Goal: Task Accomplishment & Management: Manage account settings

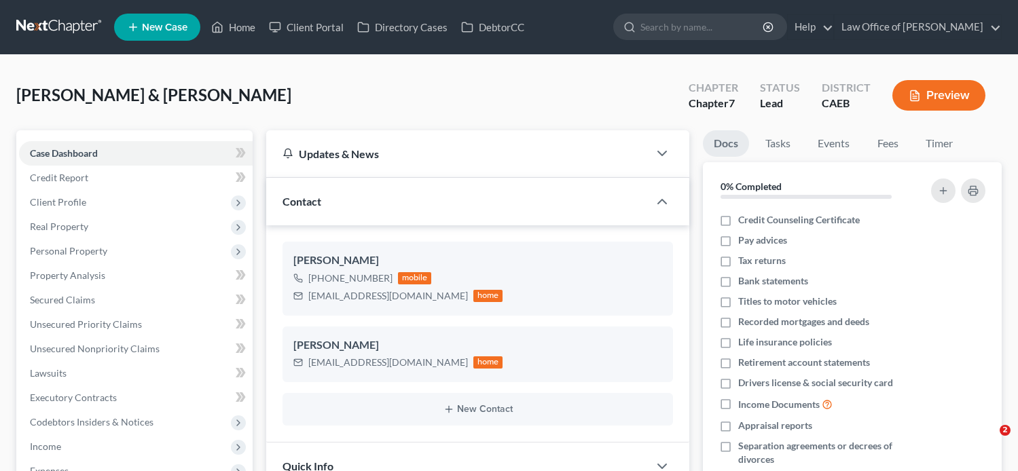
select select "0"
click at [881, 141] on link "Fees" at bounding box center [887, 143] width 43 height 26
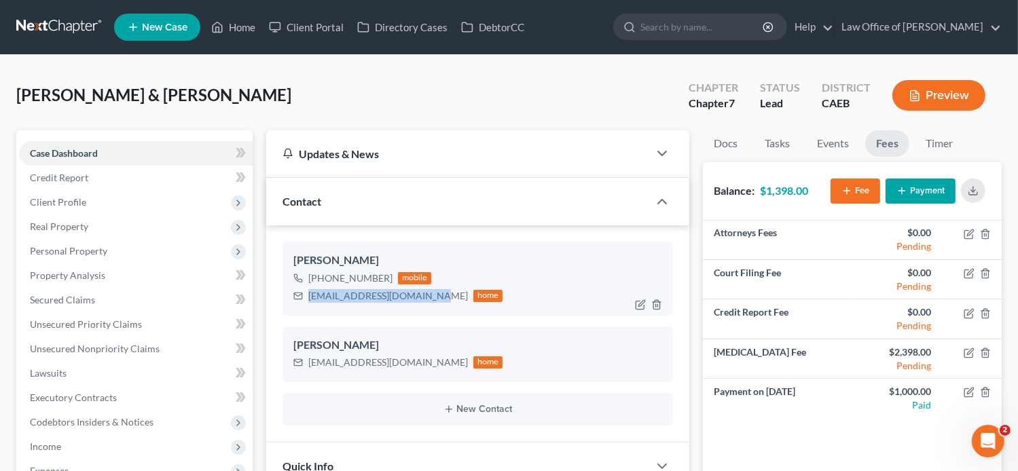
drag, startPoint x: 430, startPoint y: 296, endPoint x: 309, endPoint y: 293, distance: 120.9
click at [309, 293] on div "gonzaloavila163@yahoo.com home" at bounding box center [398, 296] width 210 height 18
copy div "[EMAIL_ADDRESS][DOMAIN_NAME]"
drag, startPoint x: 410, startPoint y: 363, endPoint x: 304, endPoint y: 364, distance: 106.6
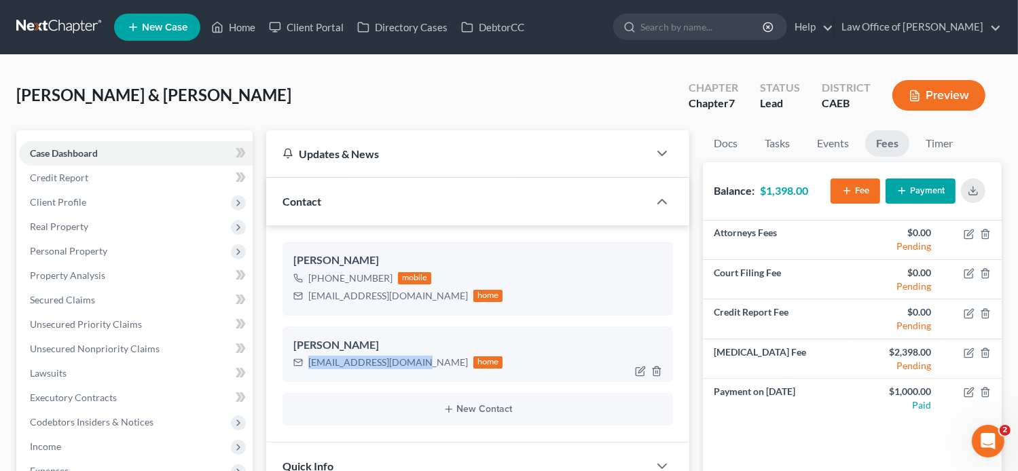
click at [304, 364] on div "Lizavila2189@gmail.com home" at bounding box center [398, 363] width 210 height 18
copy div "[EMAIL_ADDRESS][DOMAIN_NAME]"
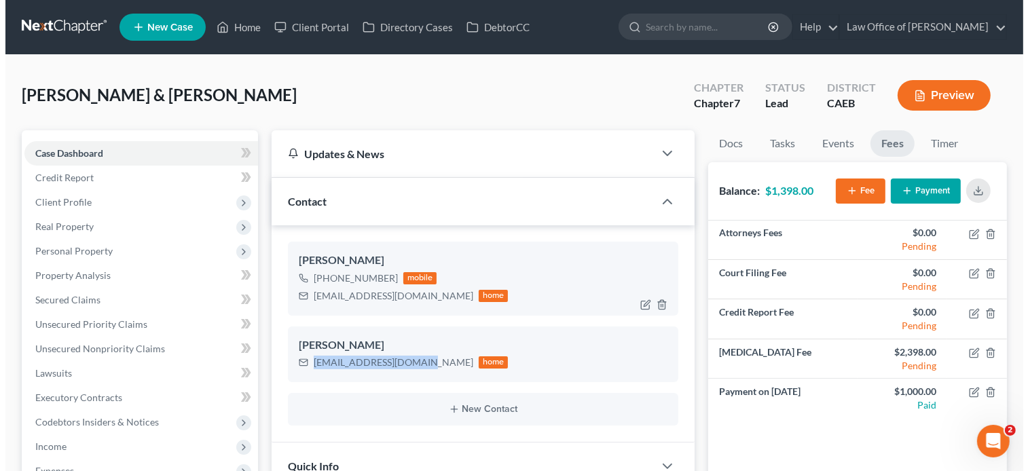
scroll to position [52, 0]
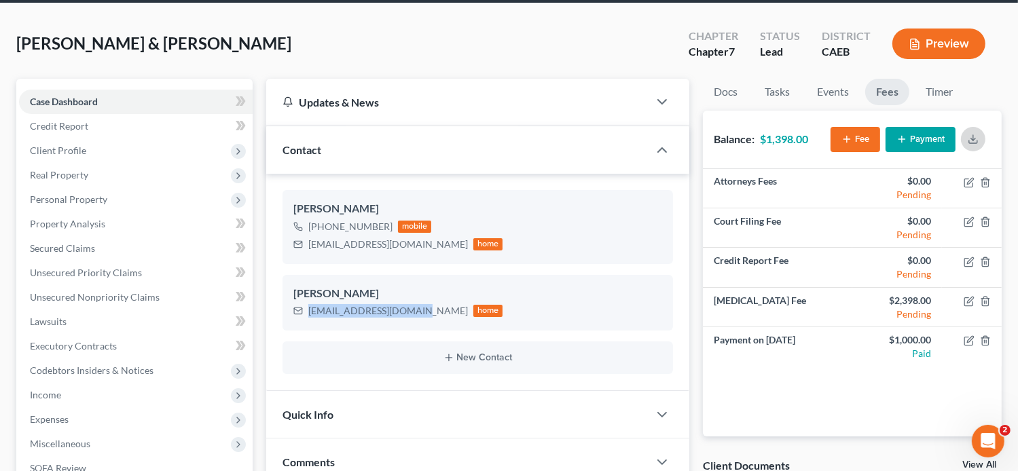
click at [973, 135] on line "button" at bounding box center [973, 137] width 0 height 5
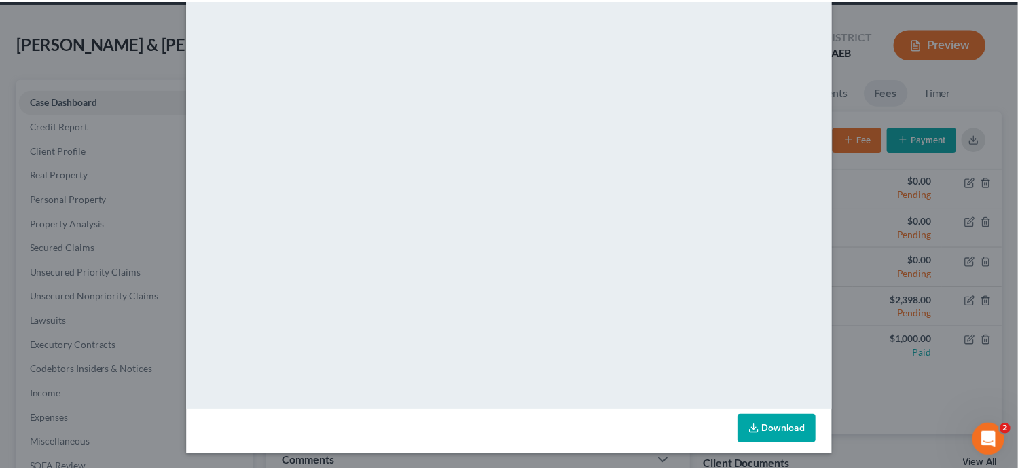
scroll to position [0, 0]
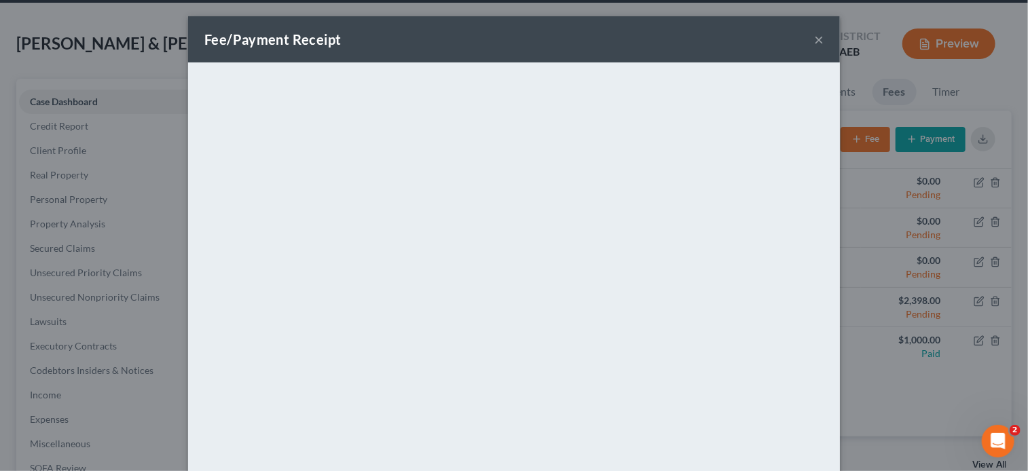
click at [814, 39] on button "×" at bounding box center [819, 39] width 10 height 16
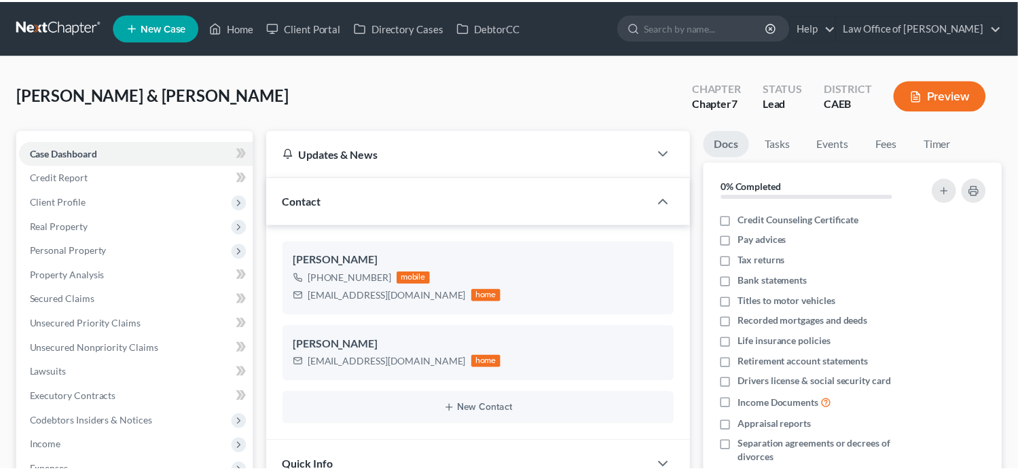
scroll to position [52, 0]
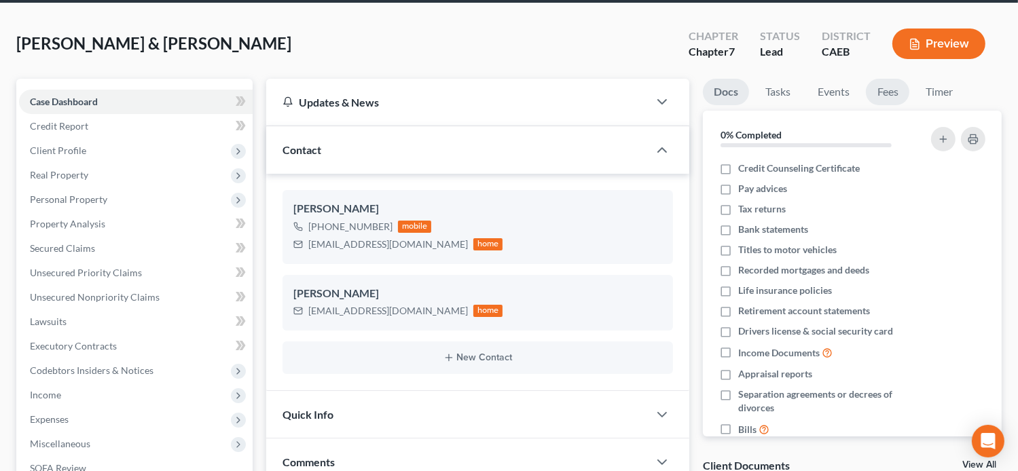
click at [894, 86] on link "Fees" at bounding box center [887, 92] width 43 height 26
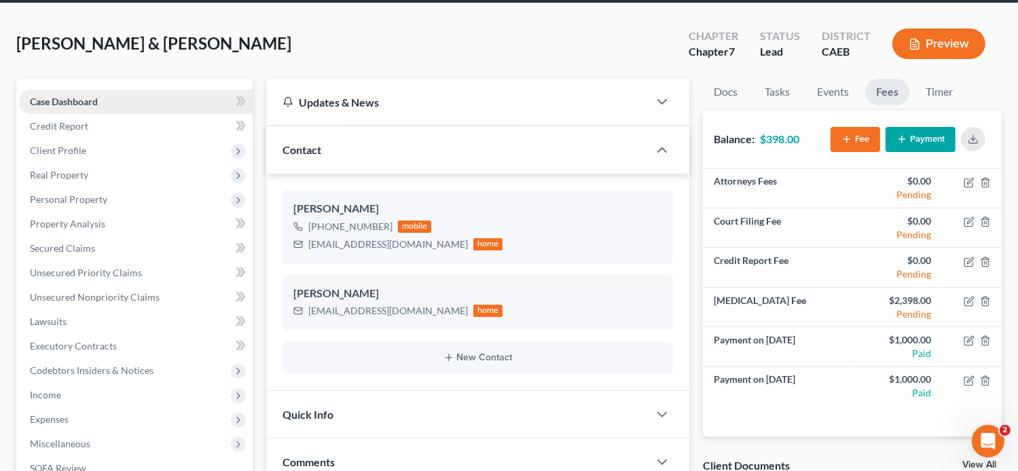
scroll to position [0, 0]
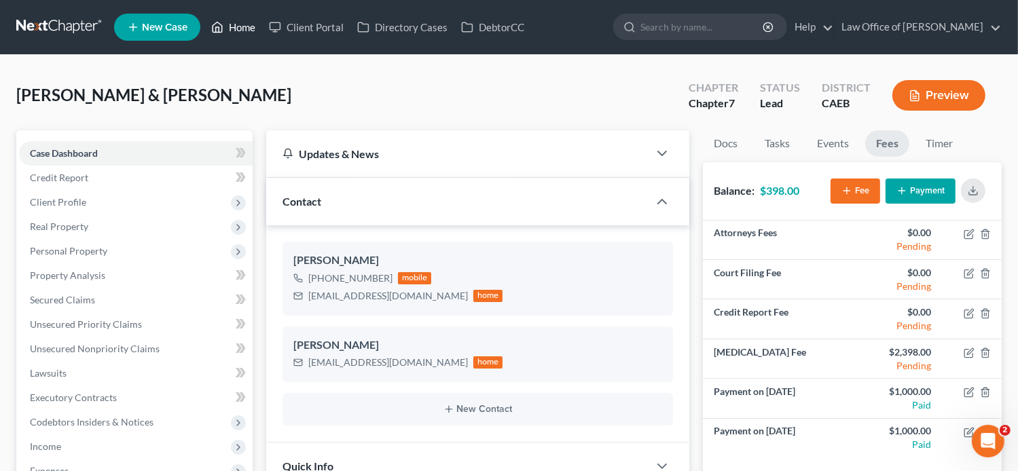
click at [234, 37] on link "Home" at bounding box center [233, 27] width 58 height 24
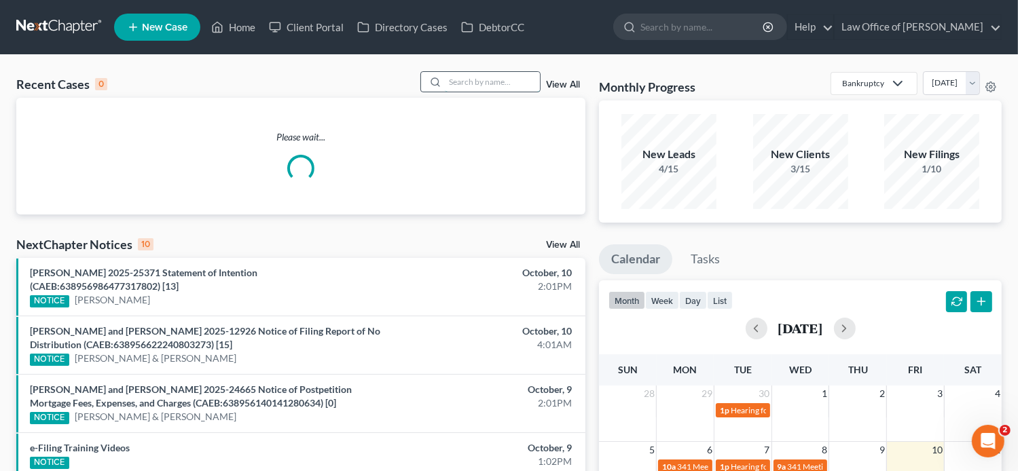
click at [519, 88] on input "search" at bounding box center [492, 82] width 95 height 20
paste input "[PERSON_NAME] AND [PERSON_NAME]"
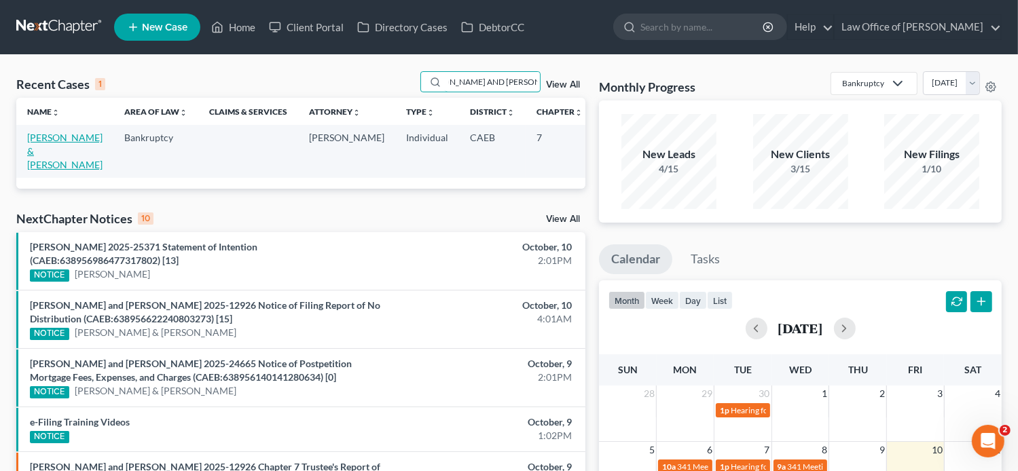
type input "[PERSON_NAME] AND [PERSON_NAME]"
click at [38, 142] on link "[PERSON_NAME] & [PERSON_NAME]" at bounding box center [64, 151] width 75 height 39
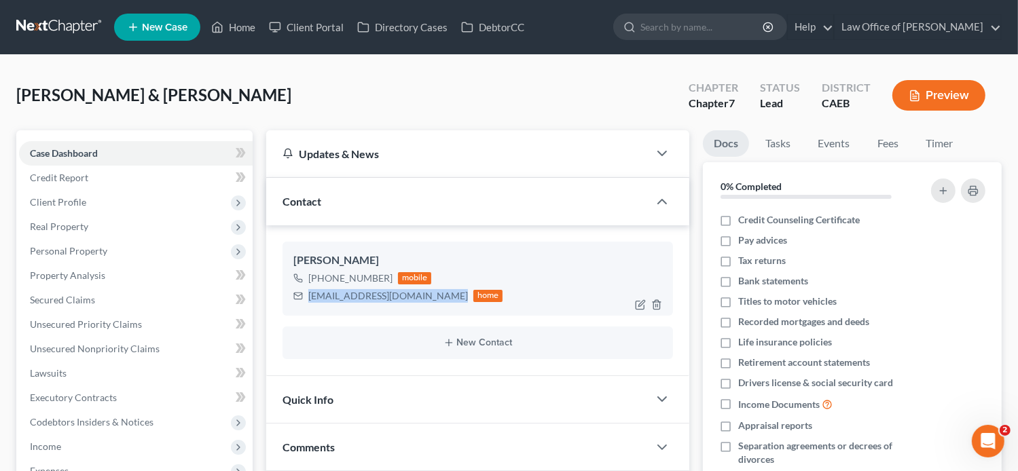
drag, startPoint x: 440, startPoint y: 295, endPoint x: 307, endPoint y: 291, distance: 133.2
click at [307, 291] on div "[EMAIL_ADDRESS][DOMAIN_NAME] home" at bounding box center [398, 296] width 210 height 18
copy div "[EMAIL_ADDRESS][DOMAIN_NAME]"
click at [883, 145] on link "Fees" at bounding box center [887, 143] width 43 height 26
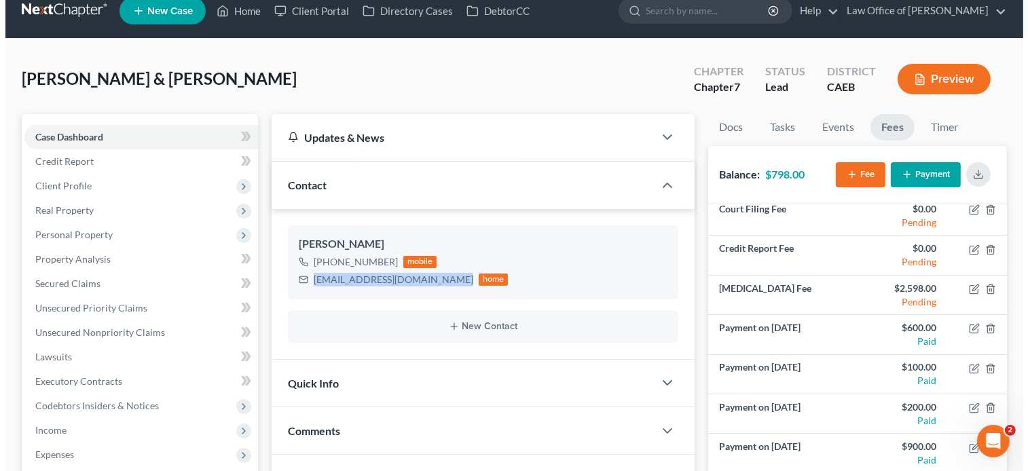
scroll to position [14, 0]
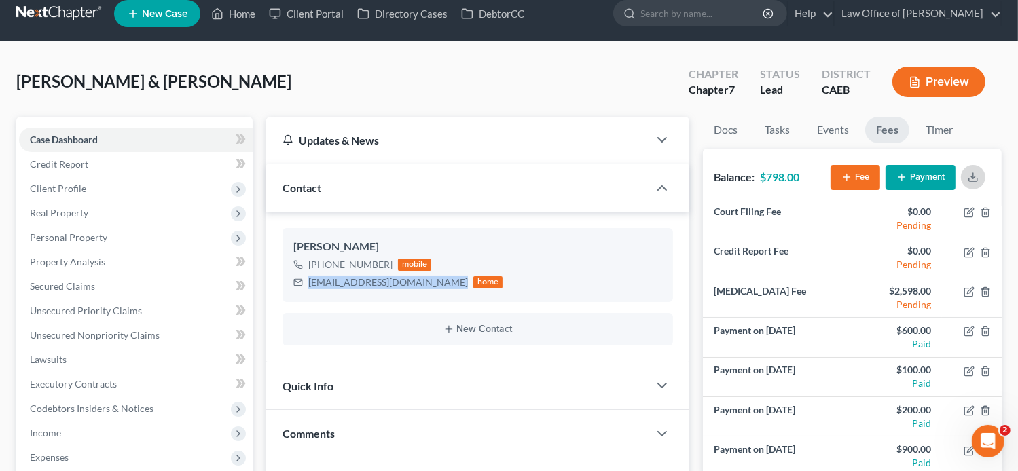
click at [966, 180] on button "button" at bounding box center [973, 177] width 24 height 24
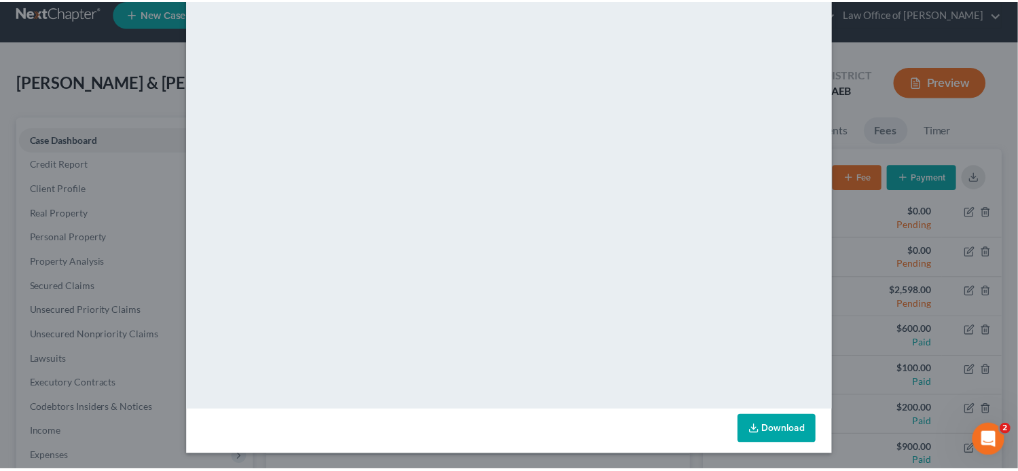
scroll to position [0, 0]
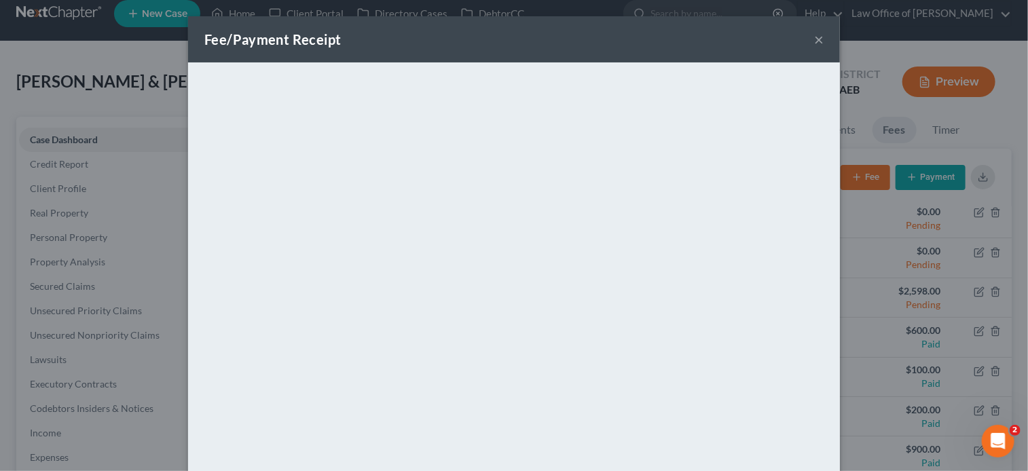
click at [814, 35] on button "×" at bounding box center [819, 39] width 10 height 16
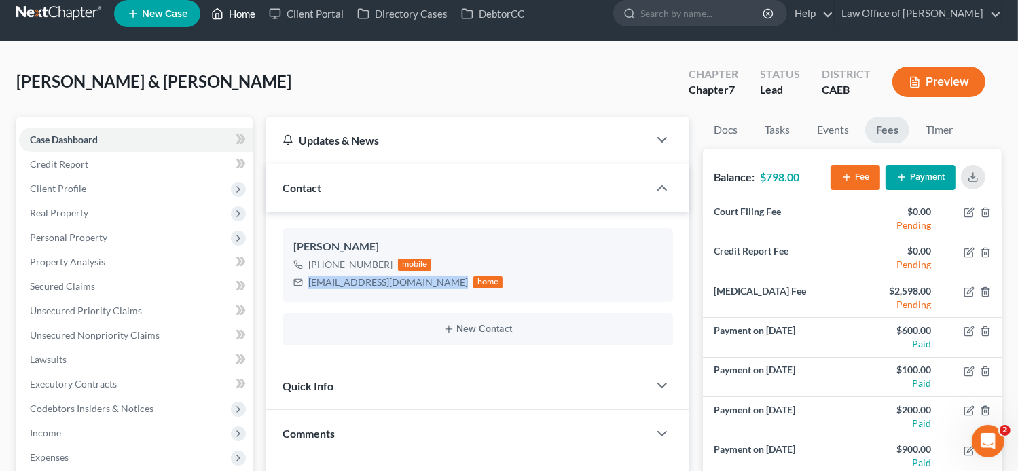
click at [241, 18] on link "Home" at bounding box center [233, 13] width 58 height 24
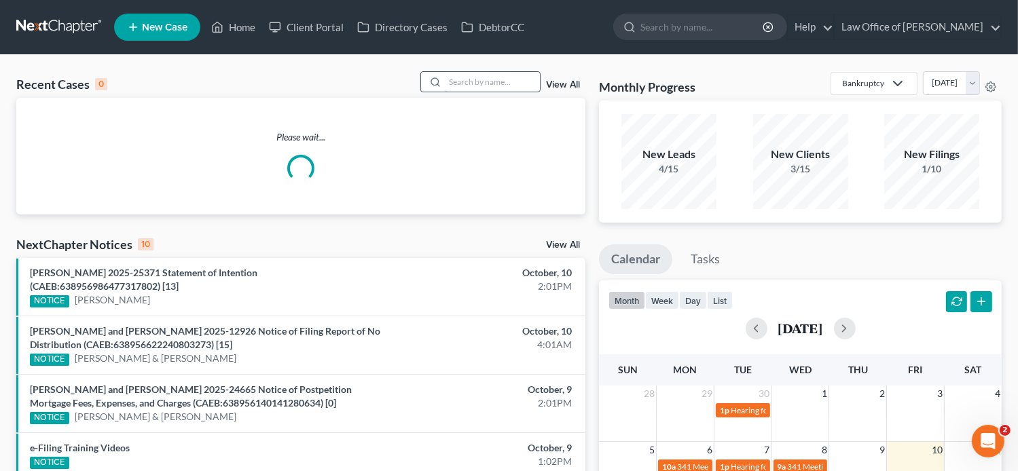
click at [509, 81] on input "search" at bounding box center [492, 82] width 95 height 20
paste input "[PERSON_NAME]"
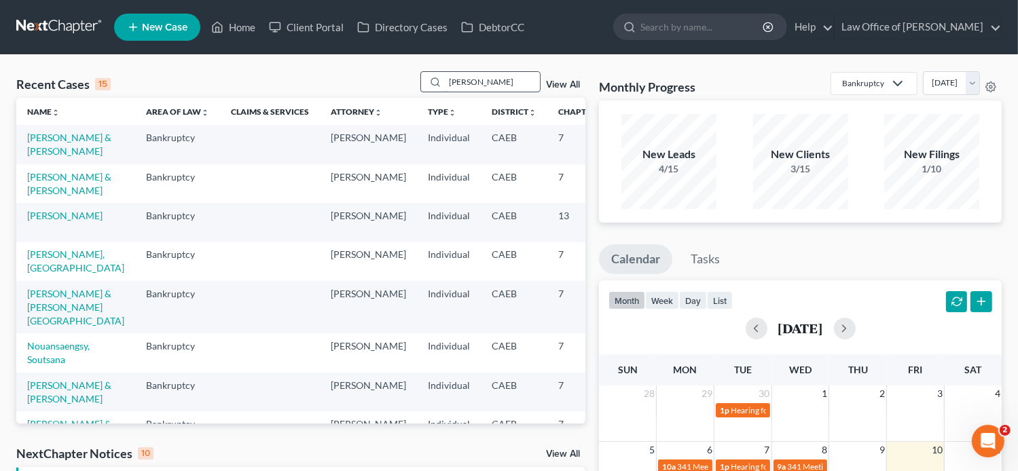
type input "[PERSON_NAME]"
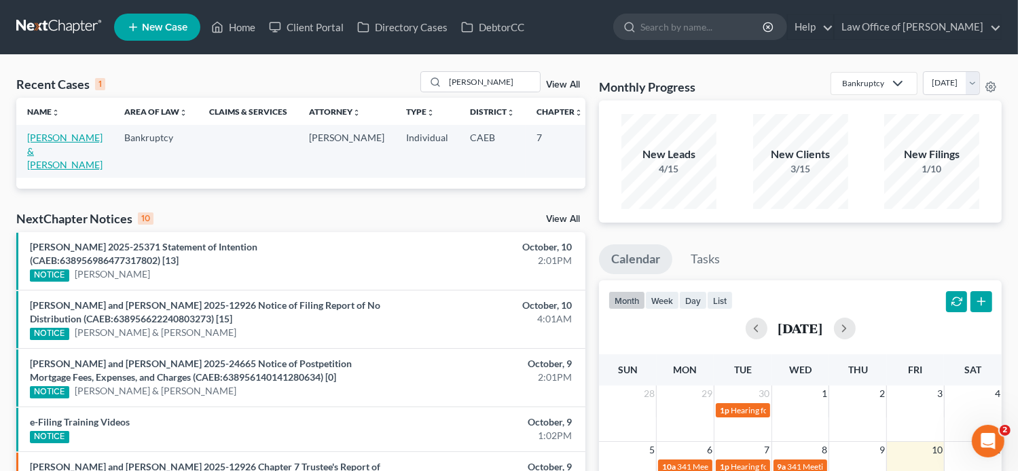
click at [40, 155] on link "[PERSON_NAME] & [PERSON_NAME]" at bounding box center [64, 151] width 75 height 39
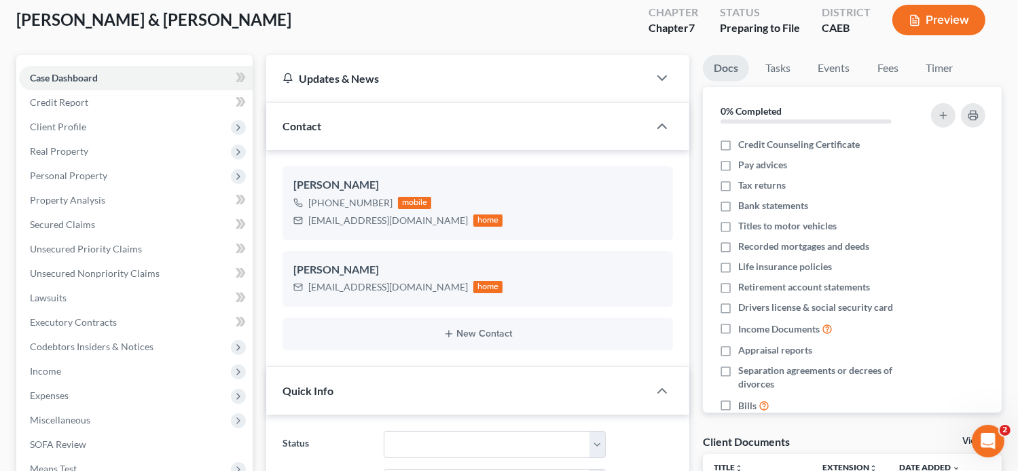
scroll to position [76, 0]
drag, startPoint x: 410, startPoint y: 219, endPoint x: 308, endPoint y: 221, distance: 101.9
click at [308, 221] on div "[EMAIL_ADDRESS][DOMAIN_NAME] home" at bounding box center [398, 220] width 210 height 18
copy div "[EMAIL_ADDRESS][DOMAIN_NAME]"
drag, startPoint x: 412, startPoint y: 287, endPoint x: 309, endPoint y: 284, distance: 102.6
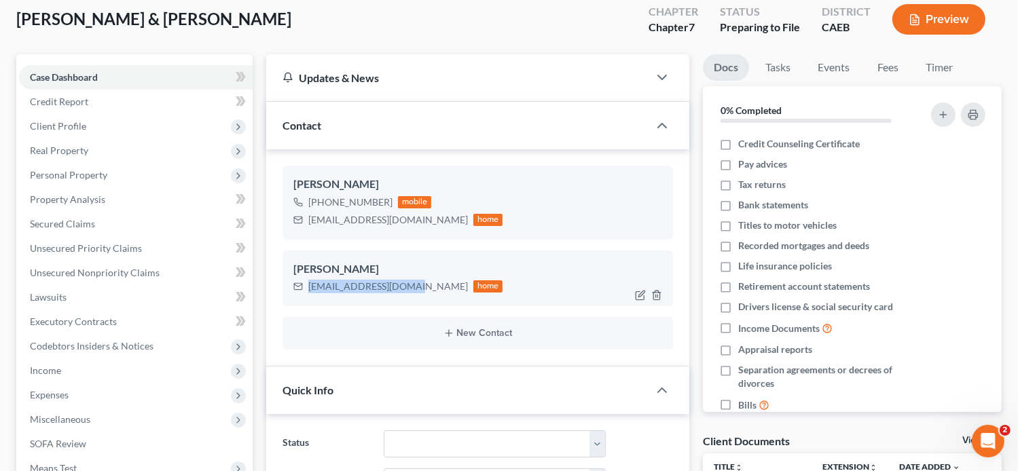
click at [309, 284] on div "[EMAIL_ADDRESS][DOMAIN_NAME] home" at bounding box center [398, 287] width 210 height 18
copy div "[EMAIL_ADDRESS][DOMAIN_NAME]"
click at [898, 73] on link "Fees" at bounding box center [887, 67] width 43 height 26
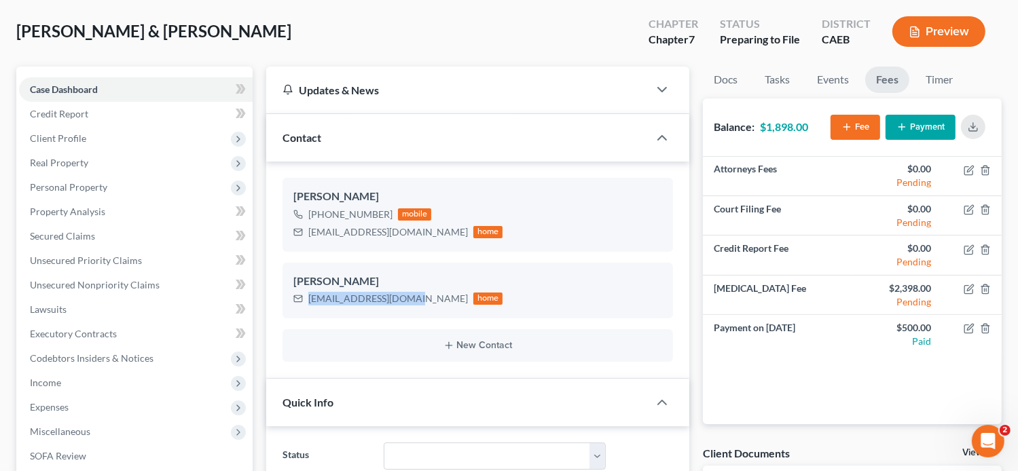
scroll to position [62, 0]
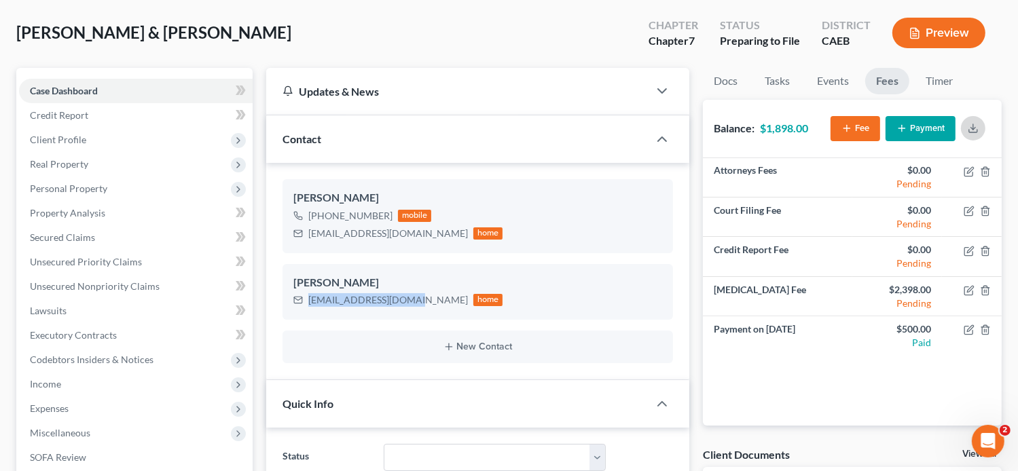
click at [968, 126] on icon "button" at bounding box center [973, 128] width 11 height 11
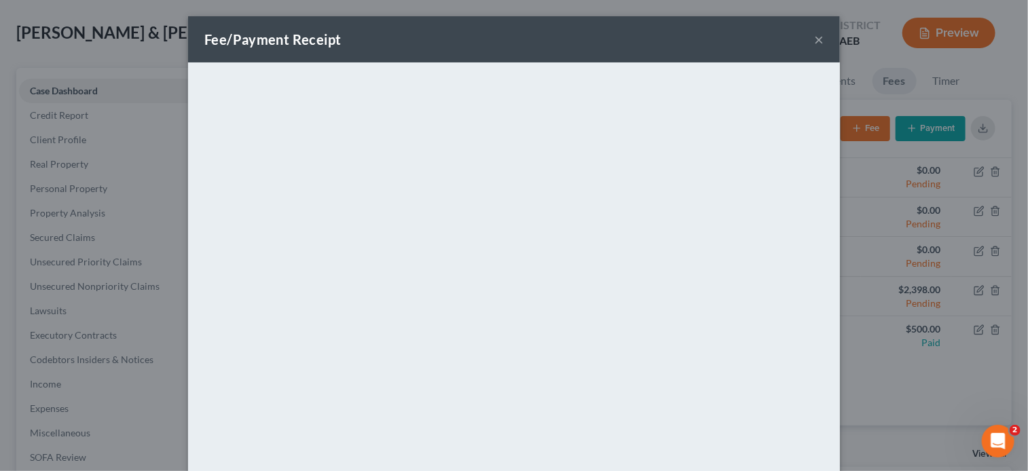
click at [814, 37] on button "×" at bounding box center [819, 39] width 10 height 16
